Goal: Task Accomplishment & Management: Manage account settings

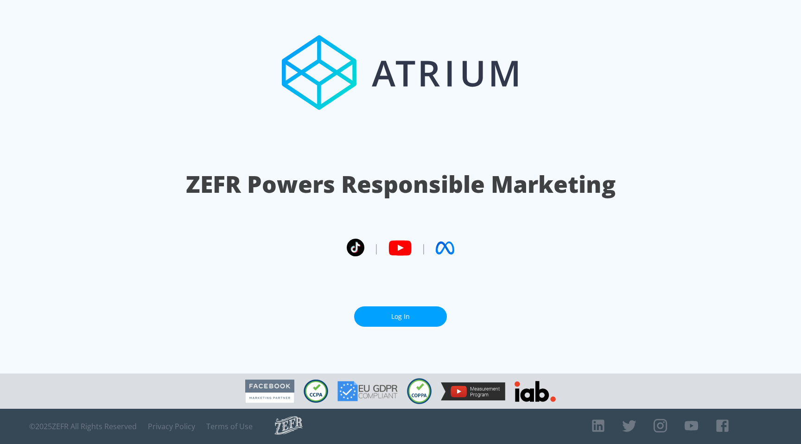
click at [396, 315] on link "Log In" at bounding box center [400, 316] width 93 height 21
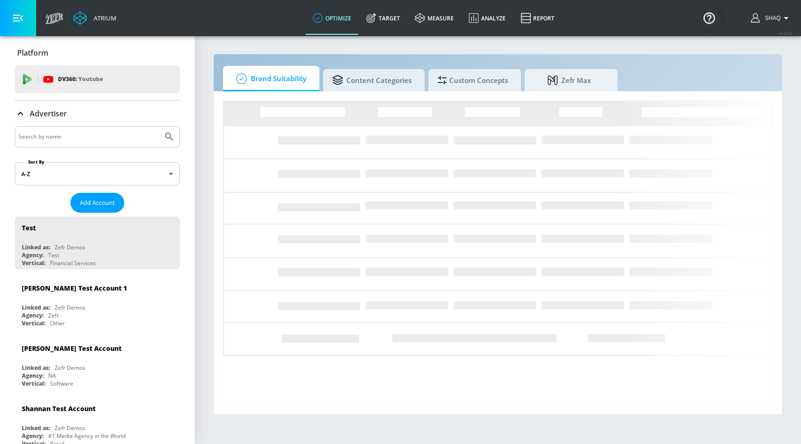
click at [78, 140] on input "Search by name" at bounding box center [89, 137] width 140 height 12
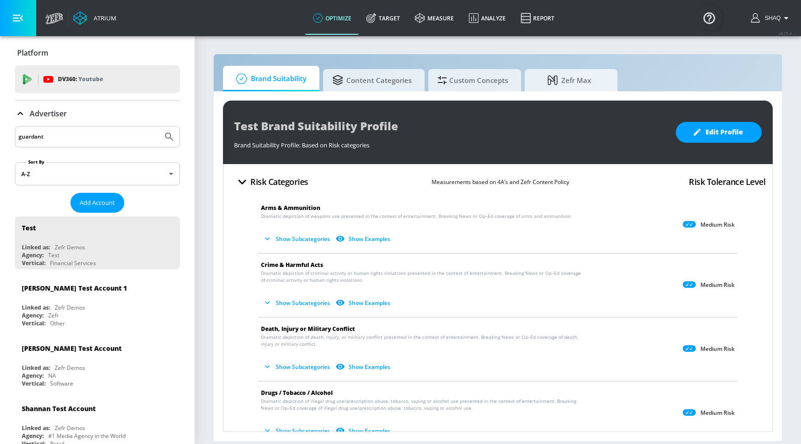
type input "guardant"
click at [159, 127] on button "Submit Search" at bounding box center [169, 137] width 20 height 20
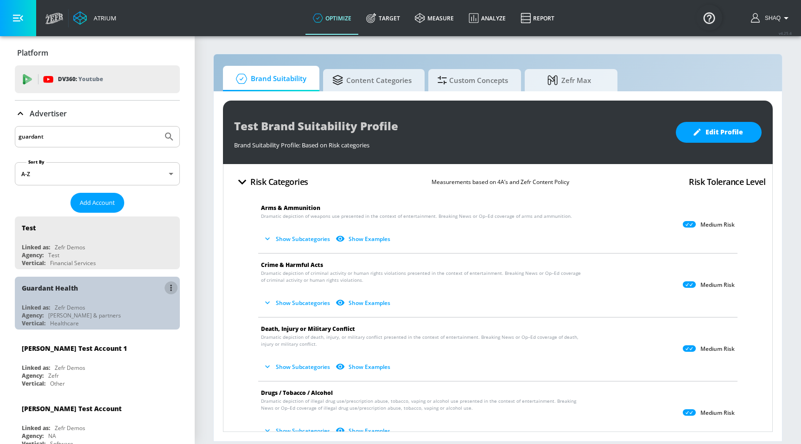
click at [168, 287] on button "list of Advertiser" at bounding box center [171, 287] width 13 height 13
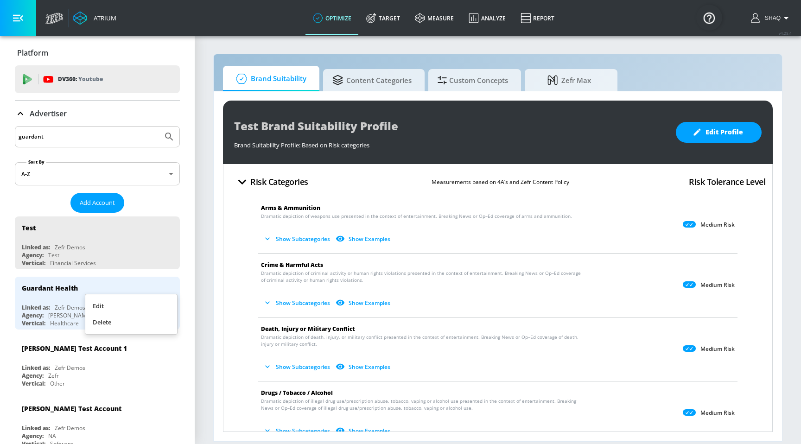
click at [153, 301] on li "Edit" at bounding box center [131, 306] width 92 height 16
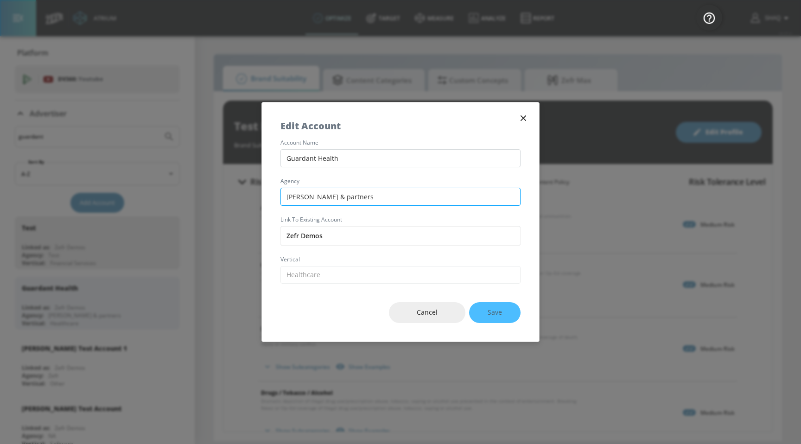
click at [322, 201] on input "[PERSON_NAME] & partners" at bounding box center [400, 197] width 240 height 18
click at [328, 226] on input "Zefr Demos" at bounding box center [400, 235] width 240 height 19
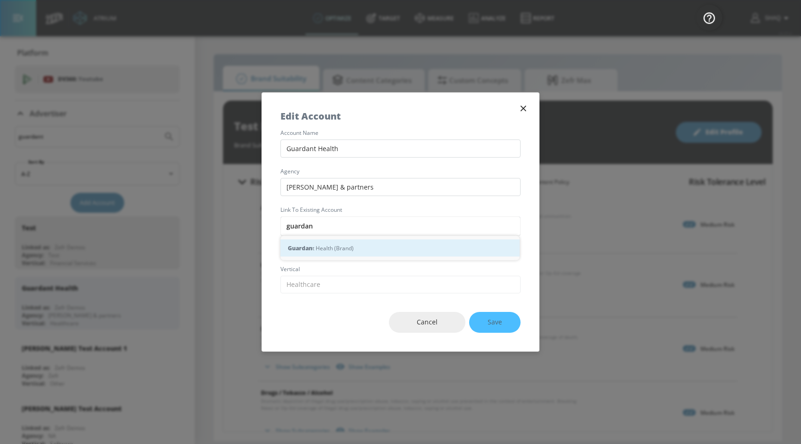
click at [330, 241] on div "Guardan t Health (Brand)" at bounding box center [399, 248] width 239 height 17
type input "Guardant Health (Brand)"
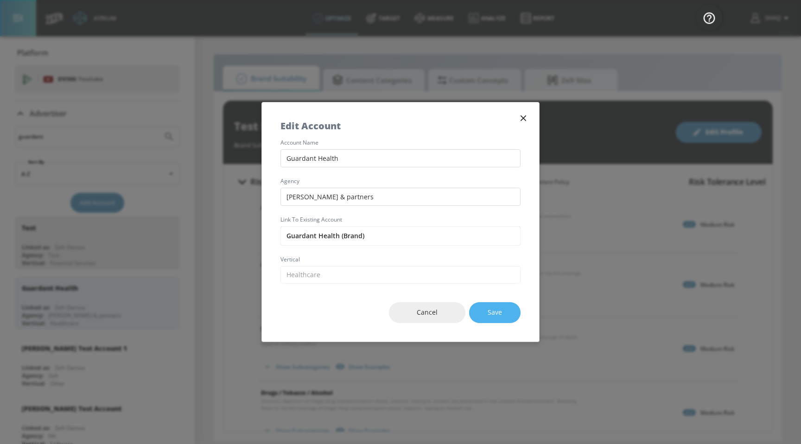
click at [499, 315] on span "Save" at bounding box center [495, 313] width 14 height 12
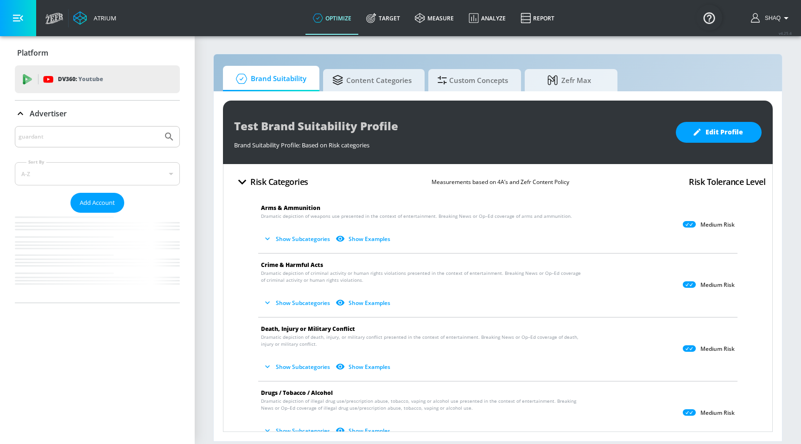
click at [79, 141] on input "guardant" at bounding box center [89, 137] width 140 height 12
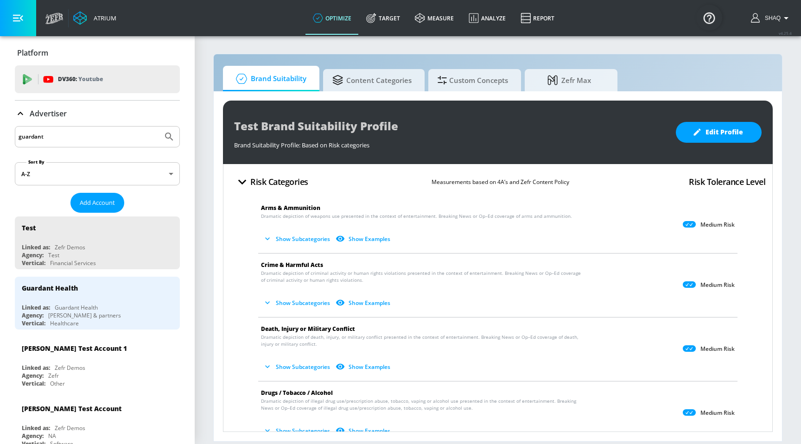
click at [79, 141] on input "guardant" at bounding box center [89, 137] width 140 height 12
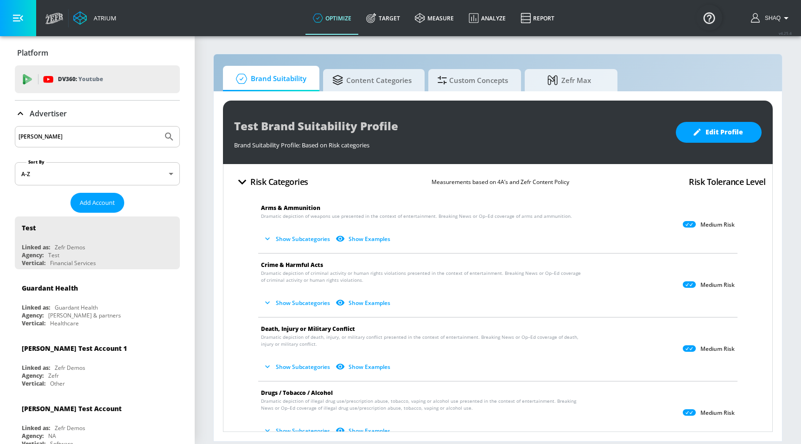
type input "lenz"
click at [159, 127] on button "Submit Search" at bounding box center [169, 137] width 20 height 20
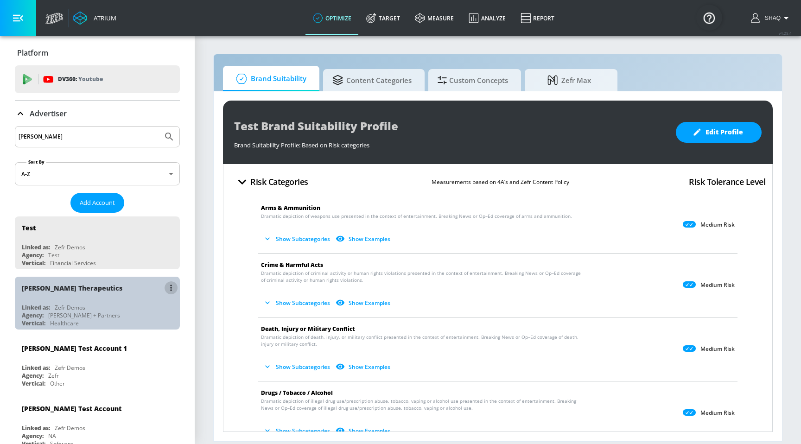
click at [170, 286] on icon "list of Advertiser" at bounding box center [171, 288] width 2 height 6
click at [156, 301] on li "Edit" at bounding box center [131, 306] width 92 height 16
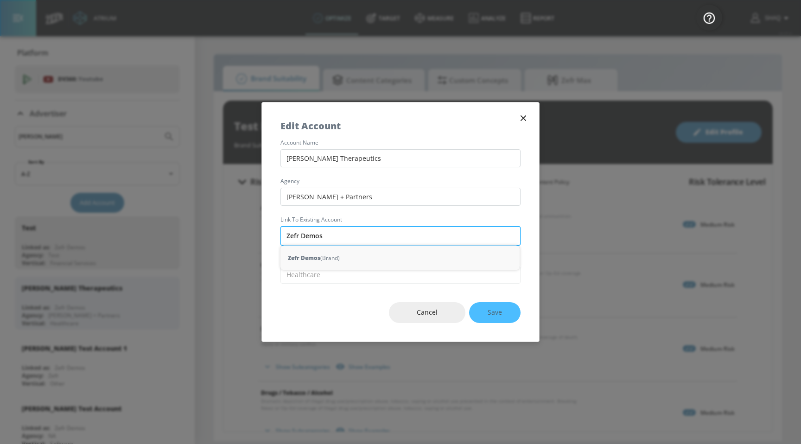
click at [331, 243] on input "Zefr Demos" at bounding box center [400, 235] width 240 height 19
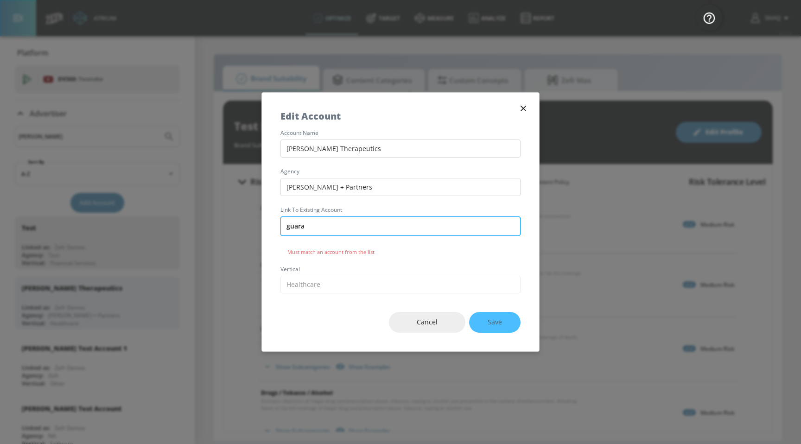
type input "guarad"
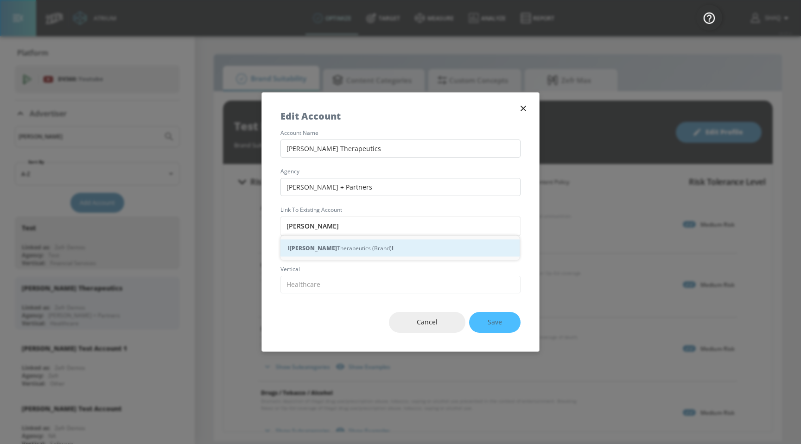
click at [368, 251] on div "l LENZ Therapeutics (Brand) l" at bounding box center [399, 248] width 239 height 17
type input "LENZ Therapeutics (Brand)"
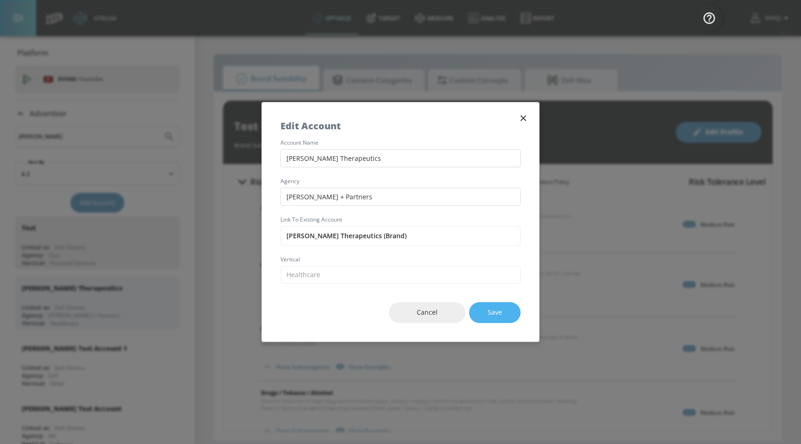
click at [491, 322] on button "Save" at bounding box center [494, 312] width 51 height 21
